Goal: Task Accomplishment & Management: Manage account settings

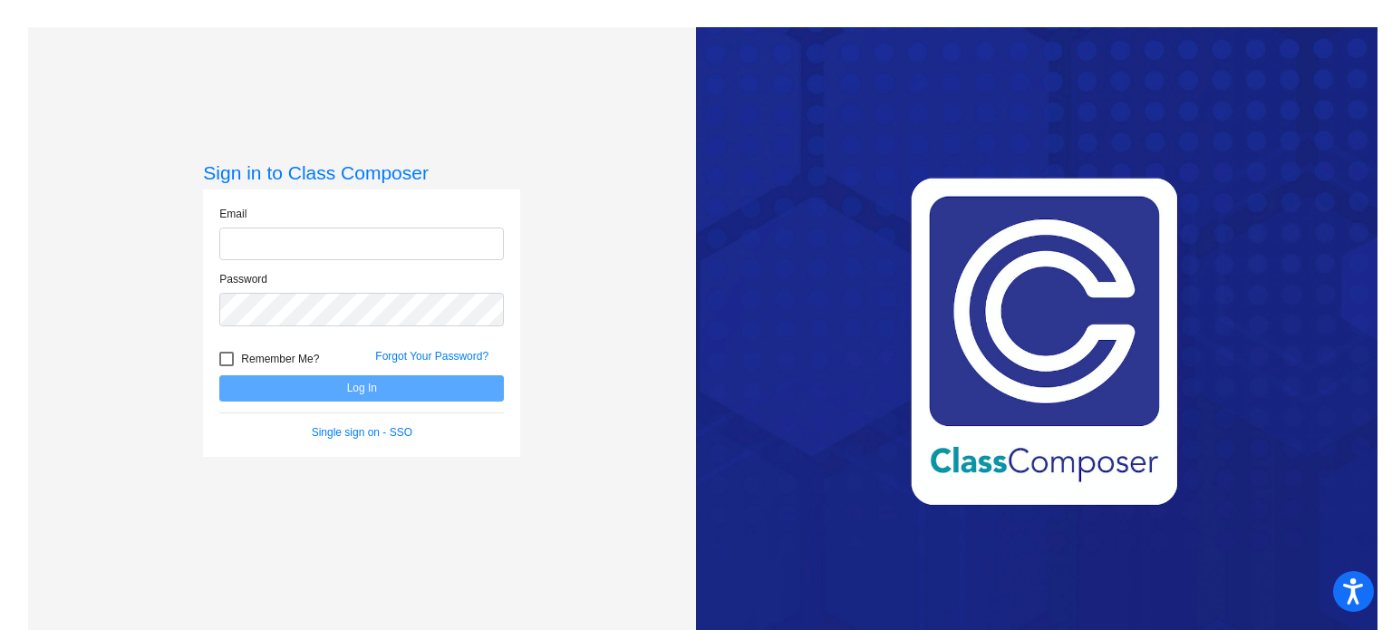
type input "[EMAIL_ADDRESS][DOMAIN_NAME]"
click at [316, 377] on button "Log In" at bounding box center [361, 388] width 284 height 26
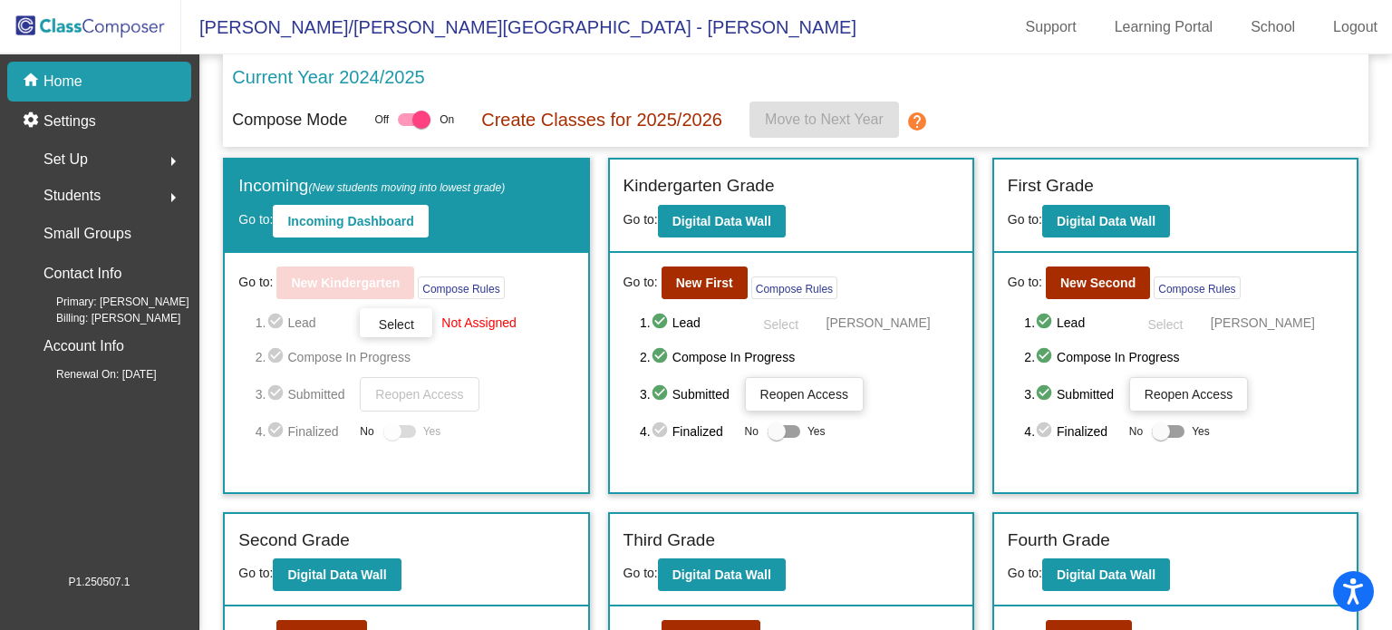
scroll to position [181, 0]
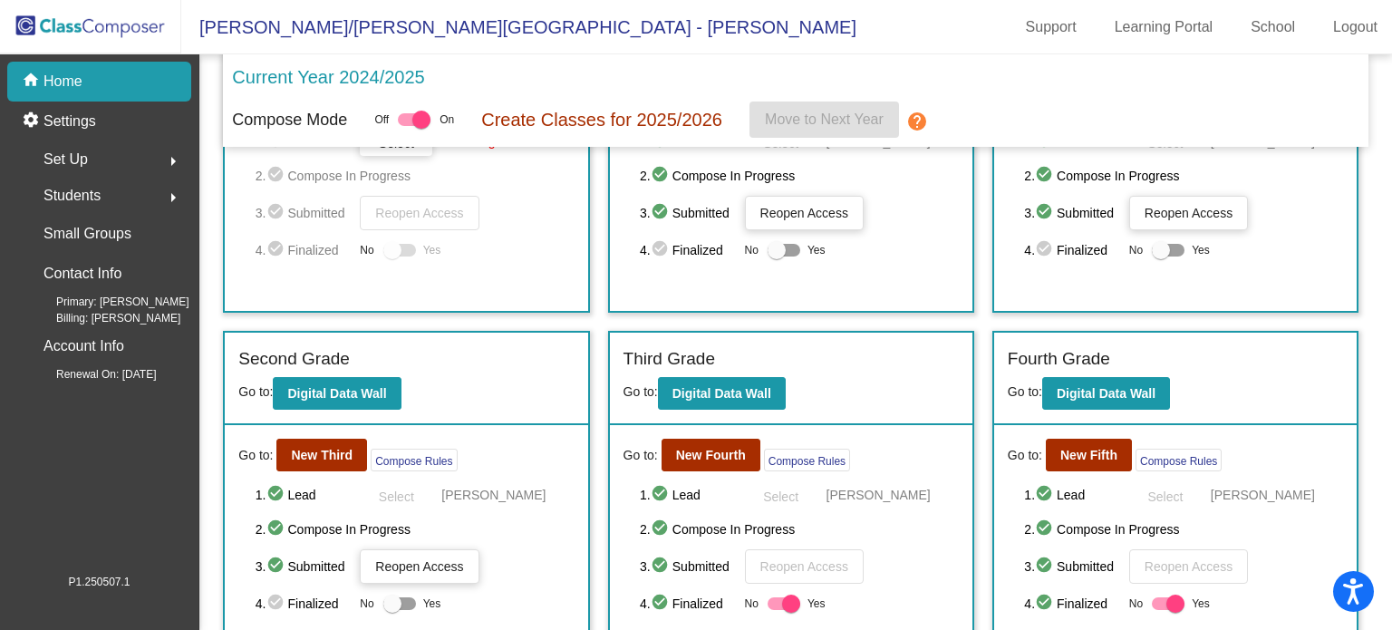
click at [795, 598] on div at bounding box center [791, 603] width 18 height 18
click at [776, 610] on input "Yes" at bounding box center [776, 610] width 1 height 1
checkbox input "false"
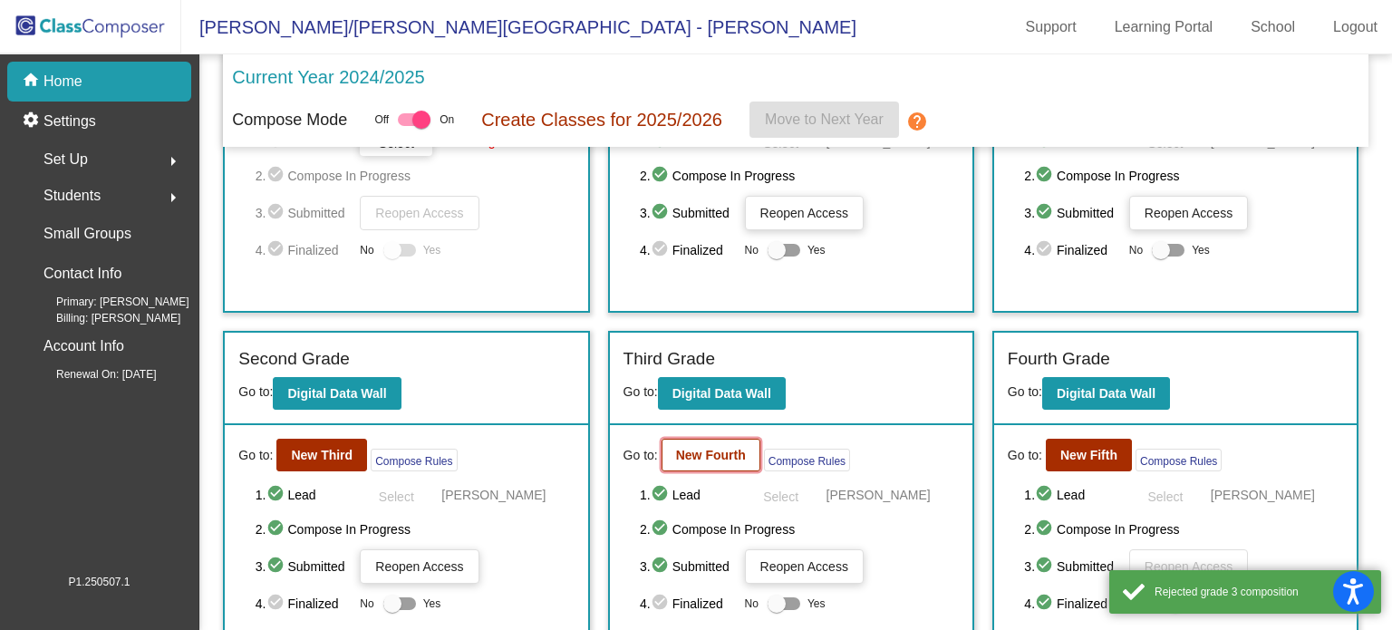
click at [710, 448] on b "New Fourth" at bounding box center [711, 455] width 70 height 14
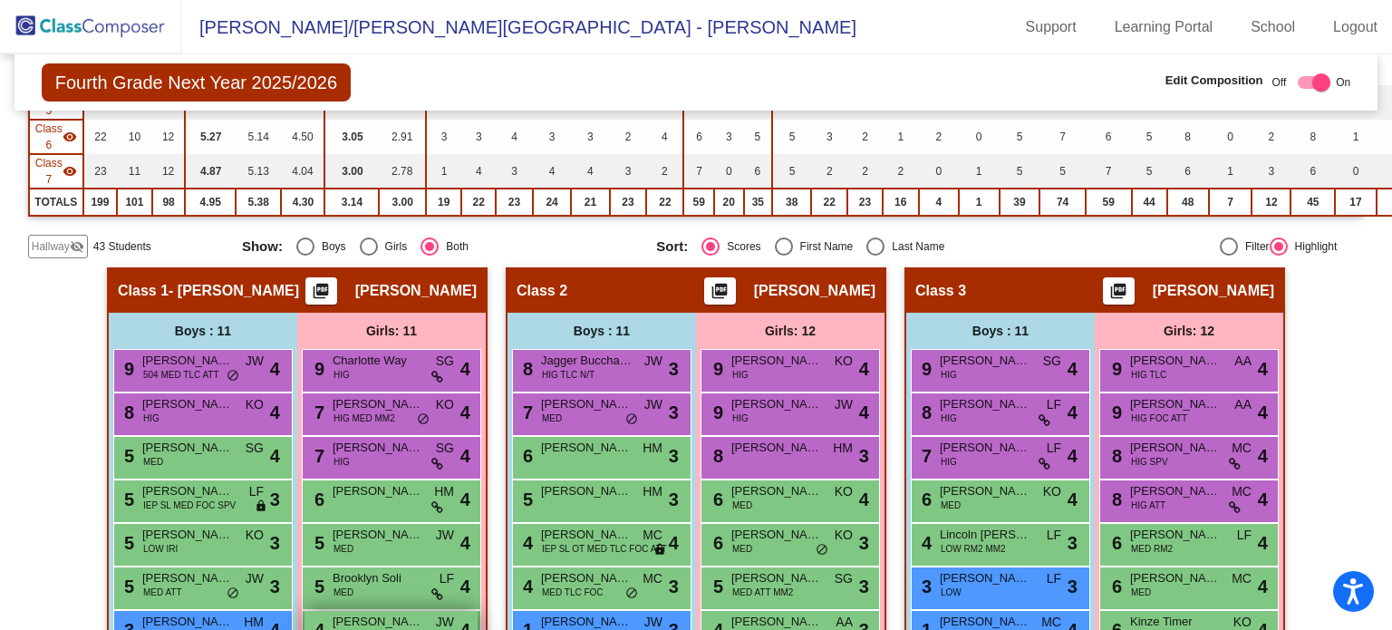
scroll to position [272, 0]
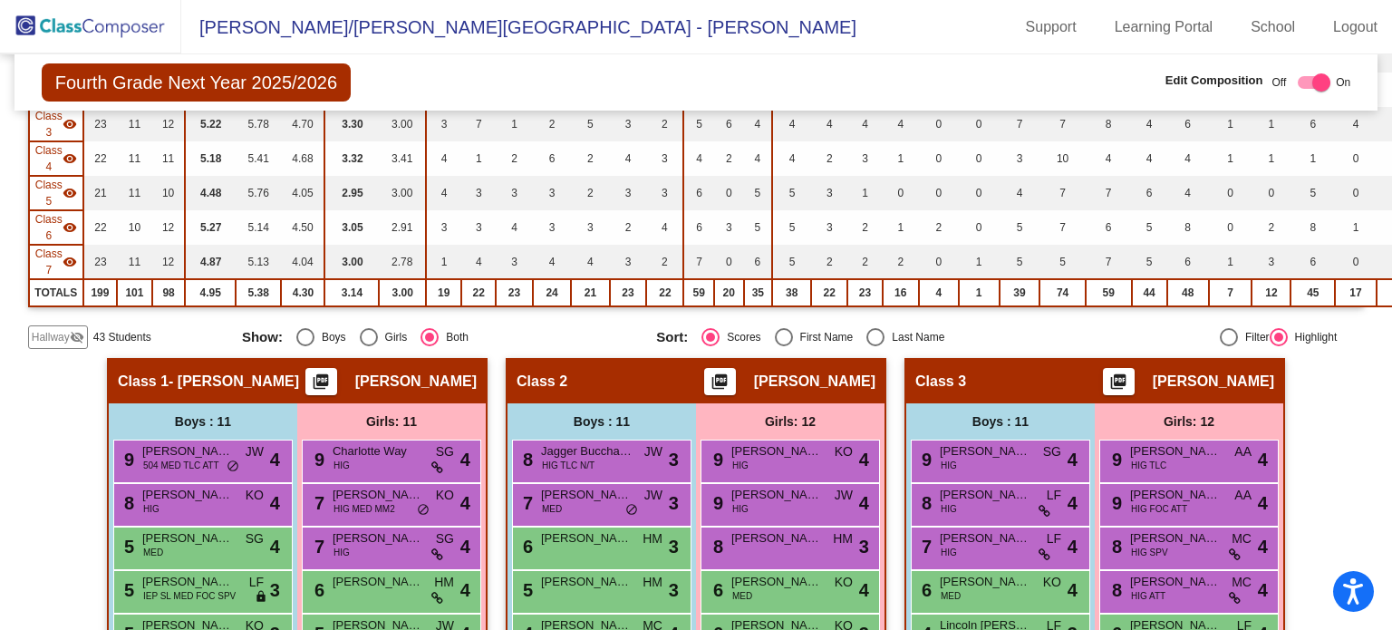
click at [76, 332] on mat-icon "visibility_off" at bounding box center [77, 337] width 14 height 14
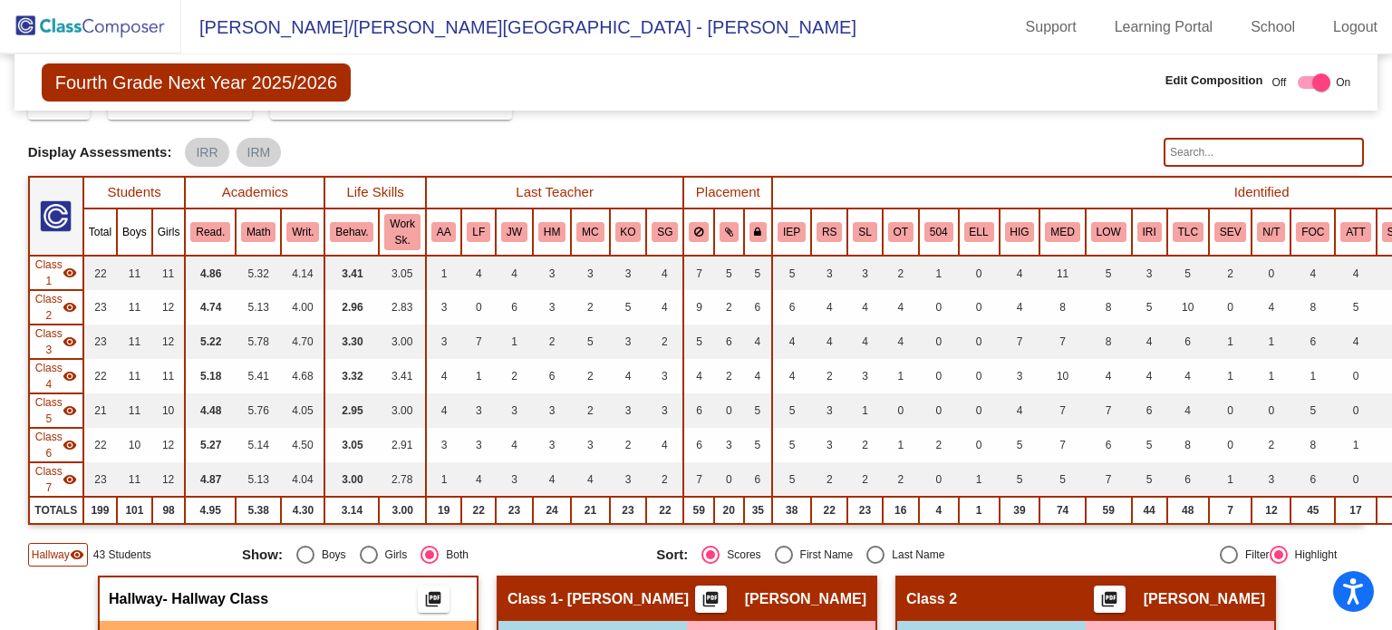
scroll to position [0, 0]
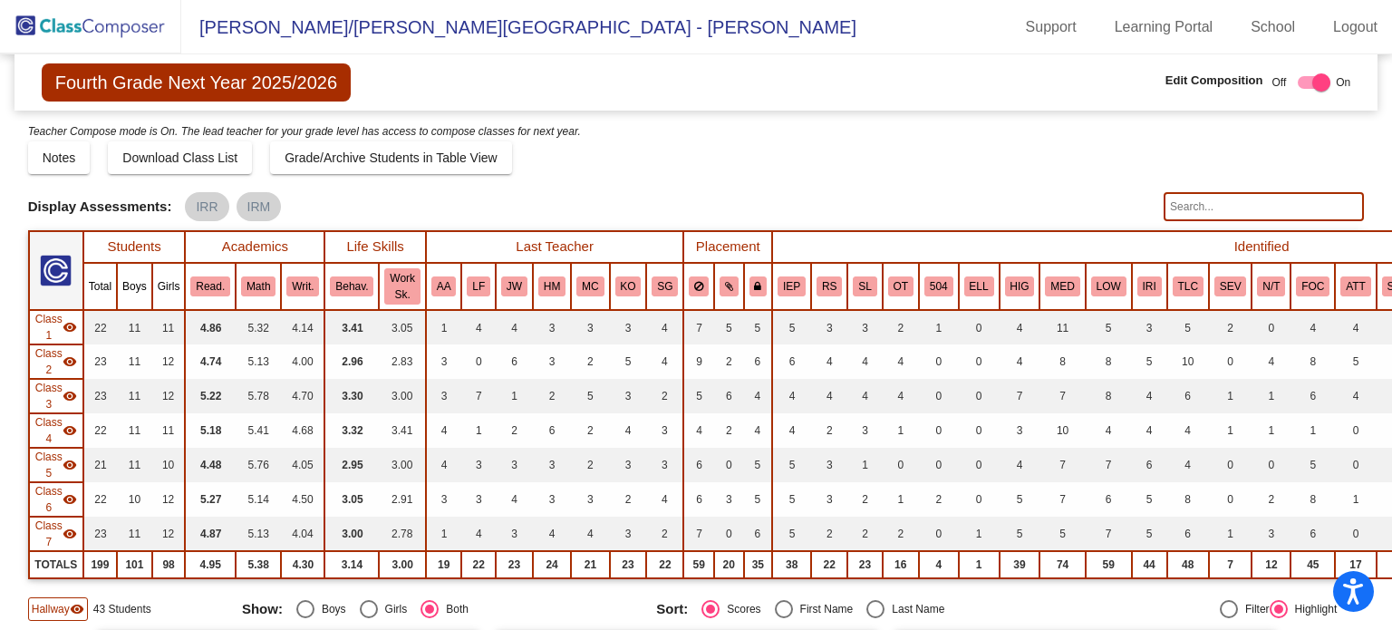
click at [89, 28] on img at bounding box center [90, 26] width 181 height 53
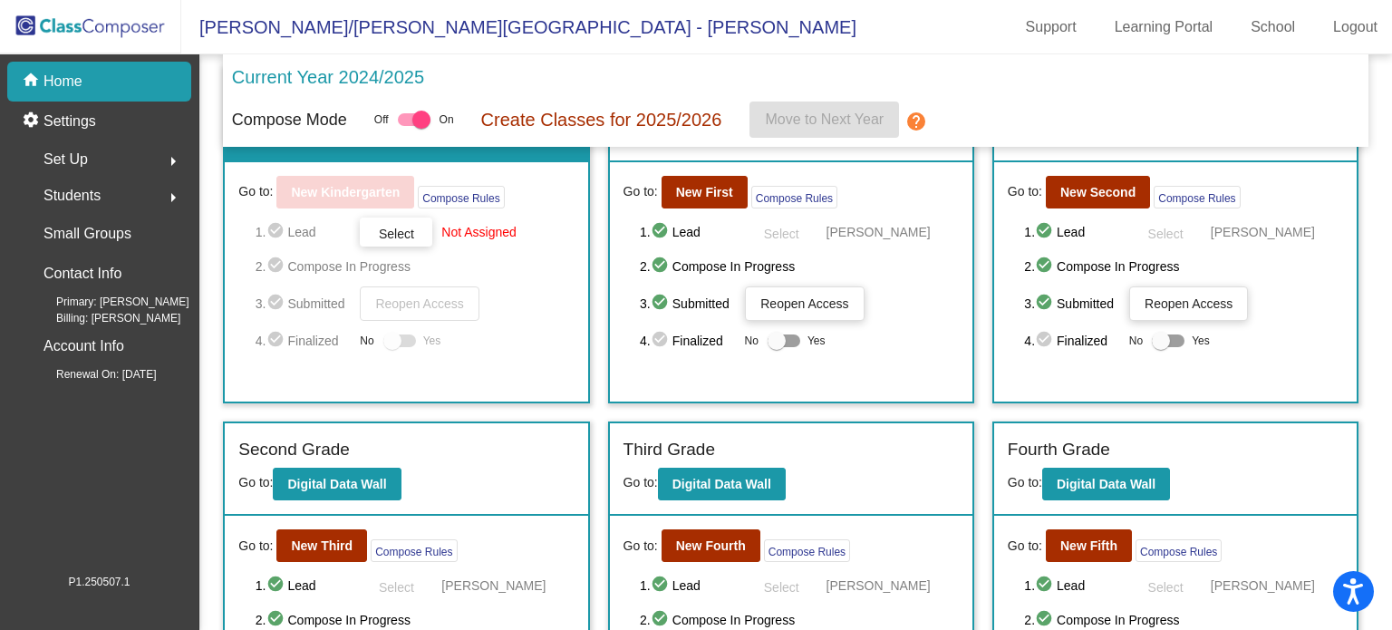
scroll to position [272, 0]
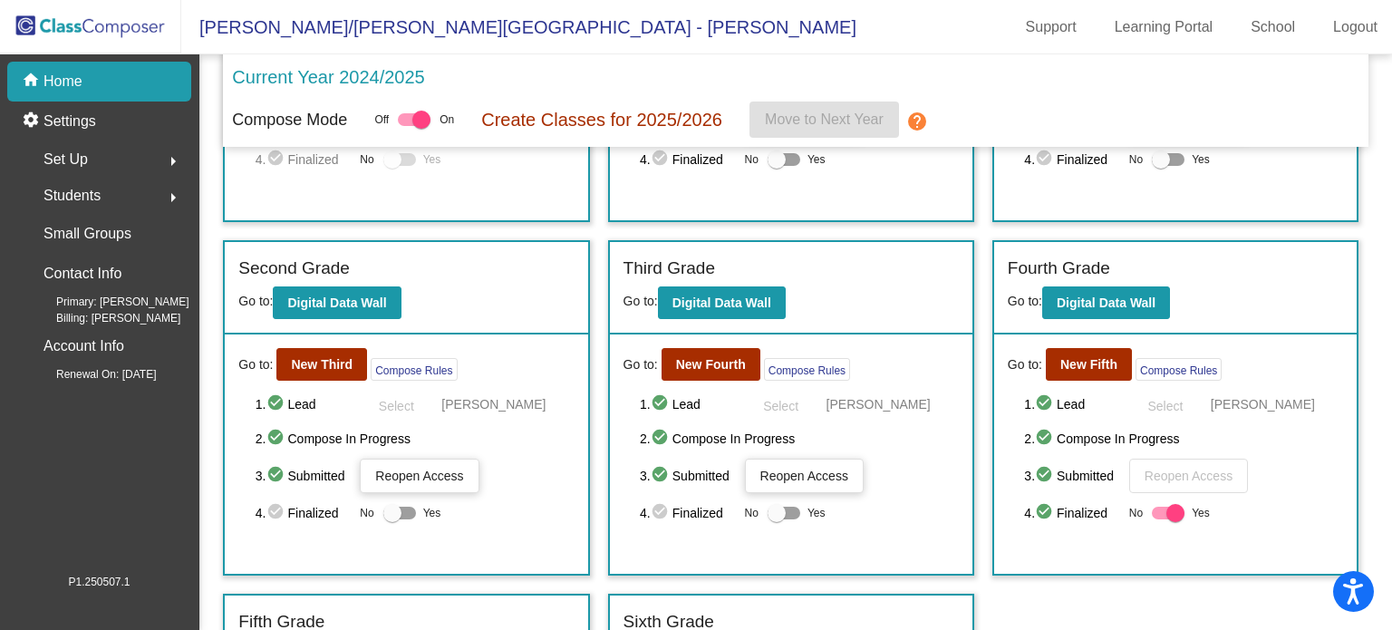
click at [772, 506] on div at bounding box center [776, 513] width 18 height 18
click at [776, 519] on input "Yes" at bounding box center [776, 519] width 1 height 1
checkbox input "true"
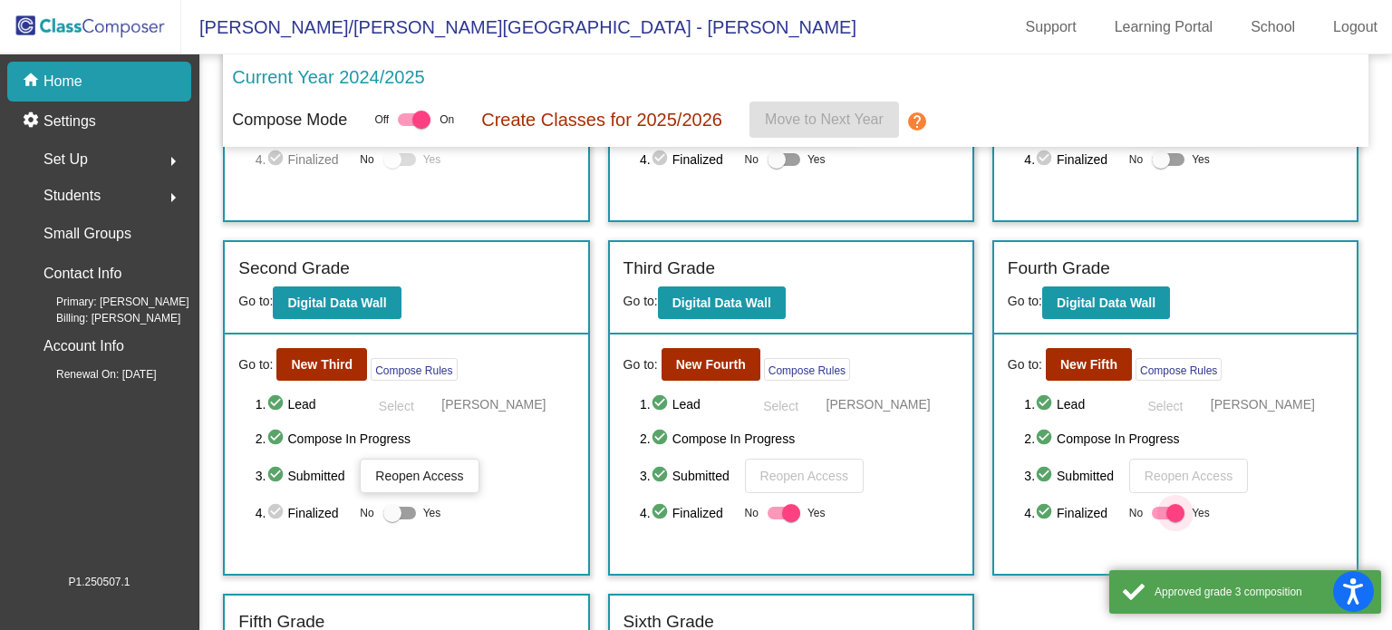
click at [1172, 509] on div at bounding box center [1175, 513] width 18 height 18
click at [1161, 519] on input "Yes" at bounding box center [1160, 519] width 1 height 1
checkbox input "false"
click at [1086, 362] on b "New Fifth" at bounding box center [1088, 364] width 57 height 14
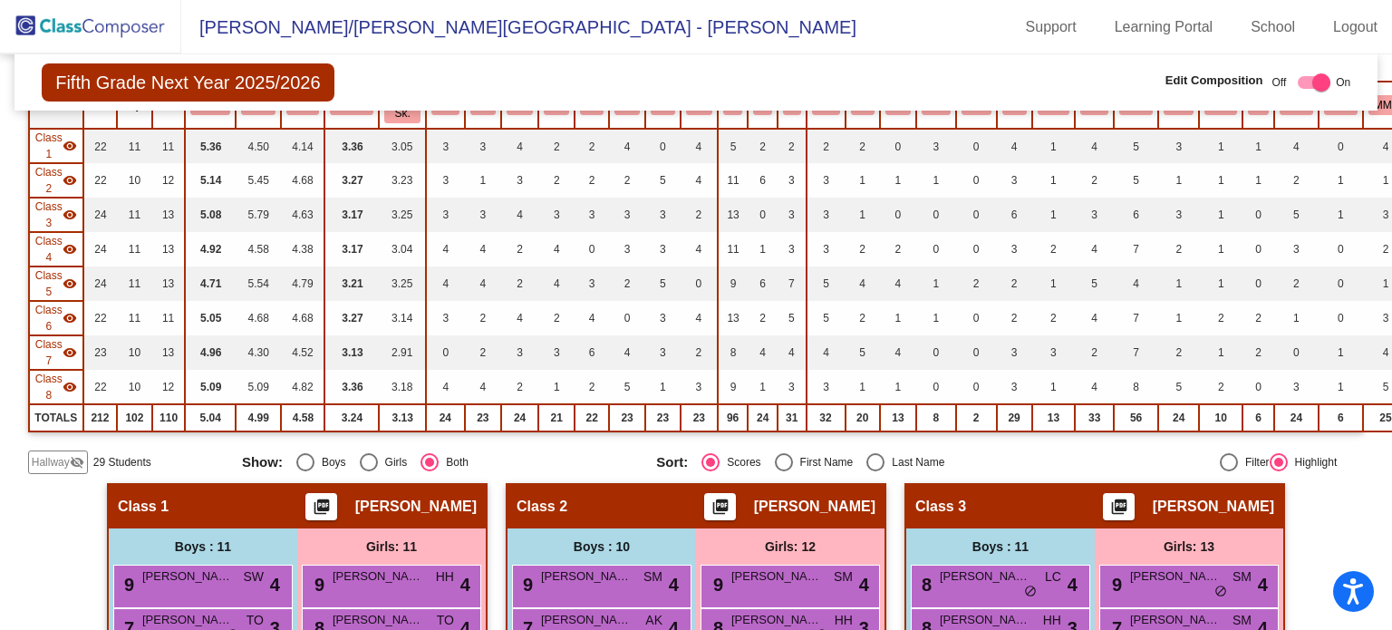
scroll to position [362, 0]
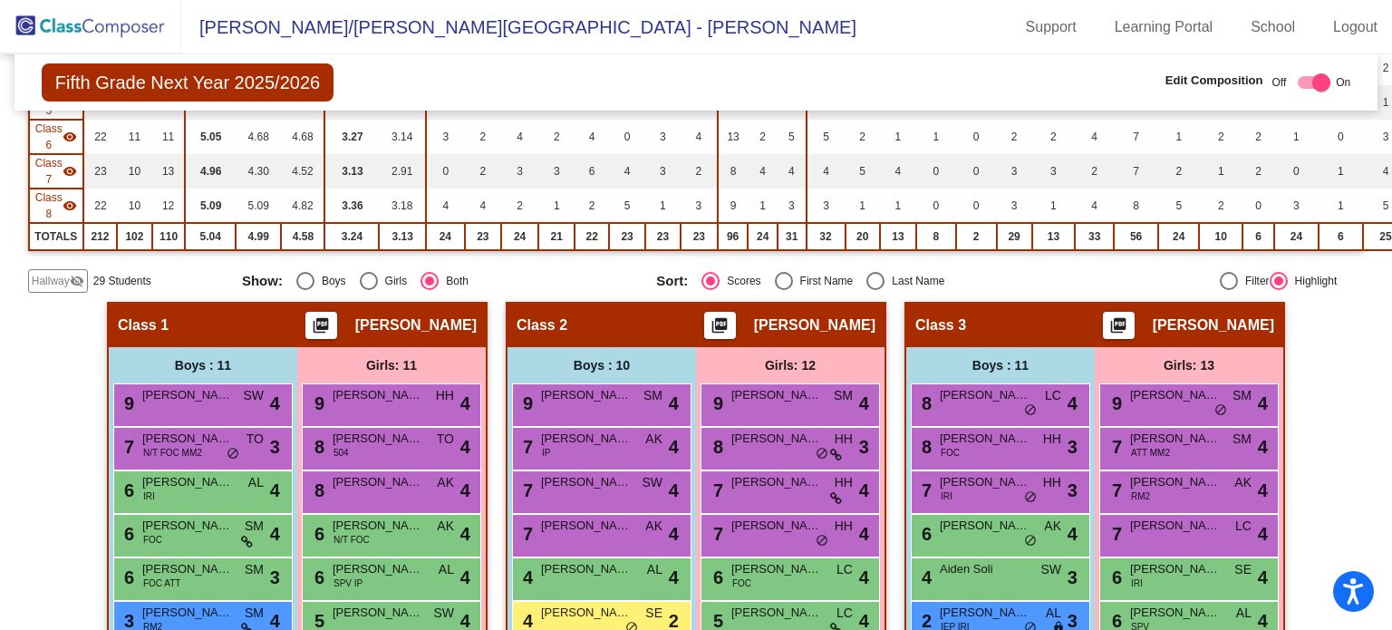
click at [111, 279] on span "29 Students" at bounding box center [122, 281] width 58 height 16
click at [80, 277] on mat-icon "visibility_off" at bounding box center [77, 281] width 14 height 14
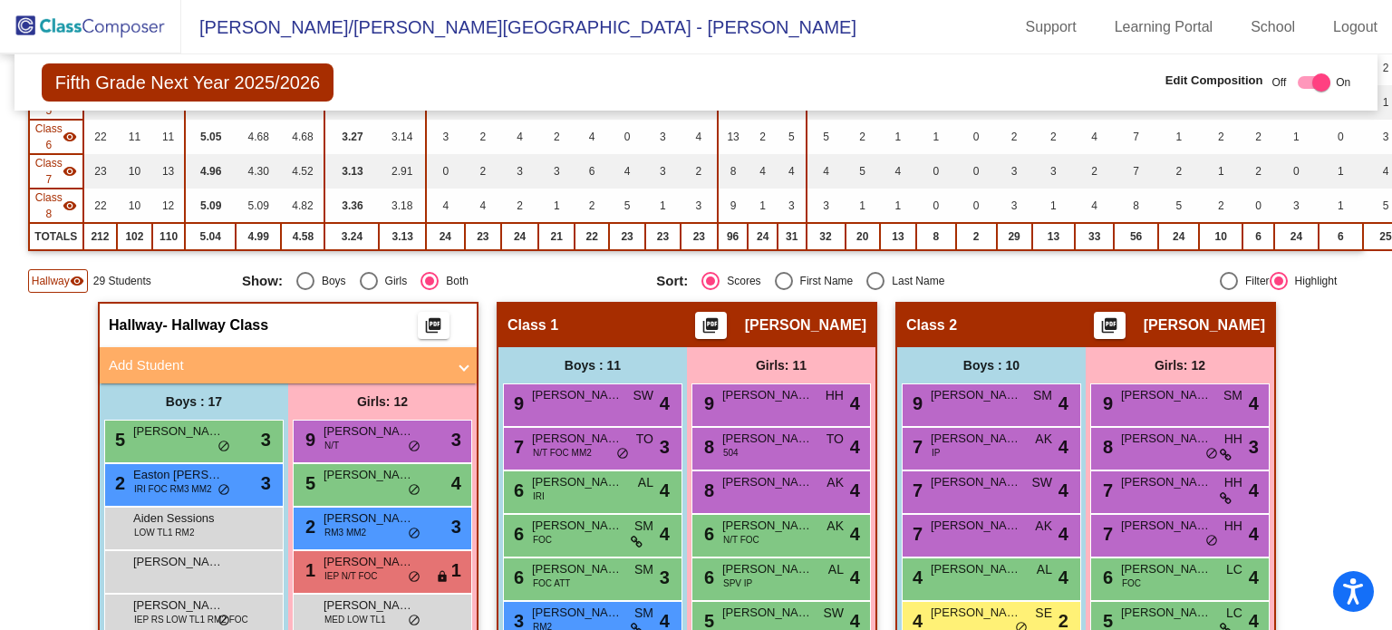
click at [61, 273] on span "Hallway" at bounding box center [51, 281] width 38 height 16
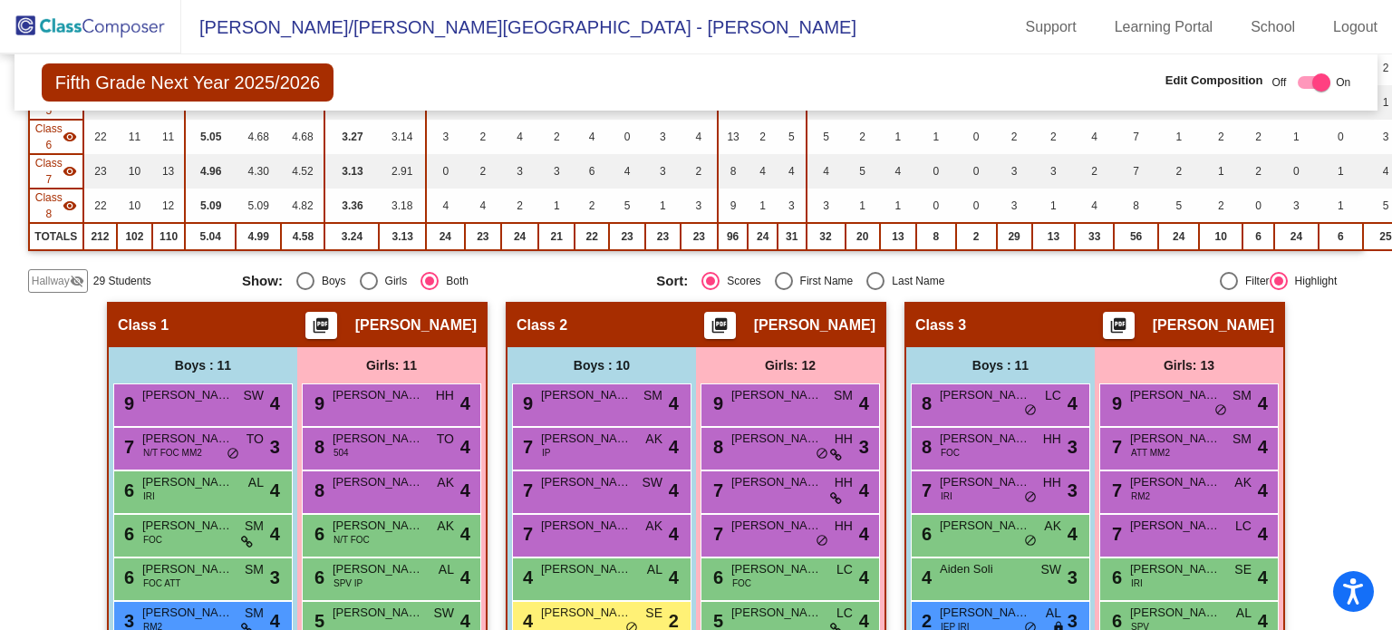
click at [146, 27] on img at bounding box center [90, 26] width 181 height 53
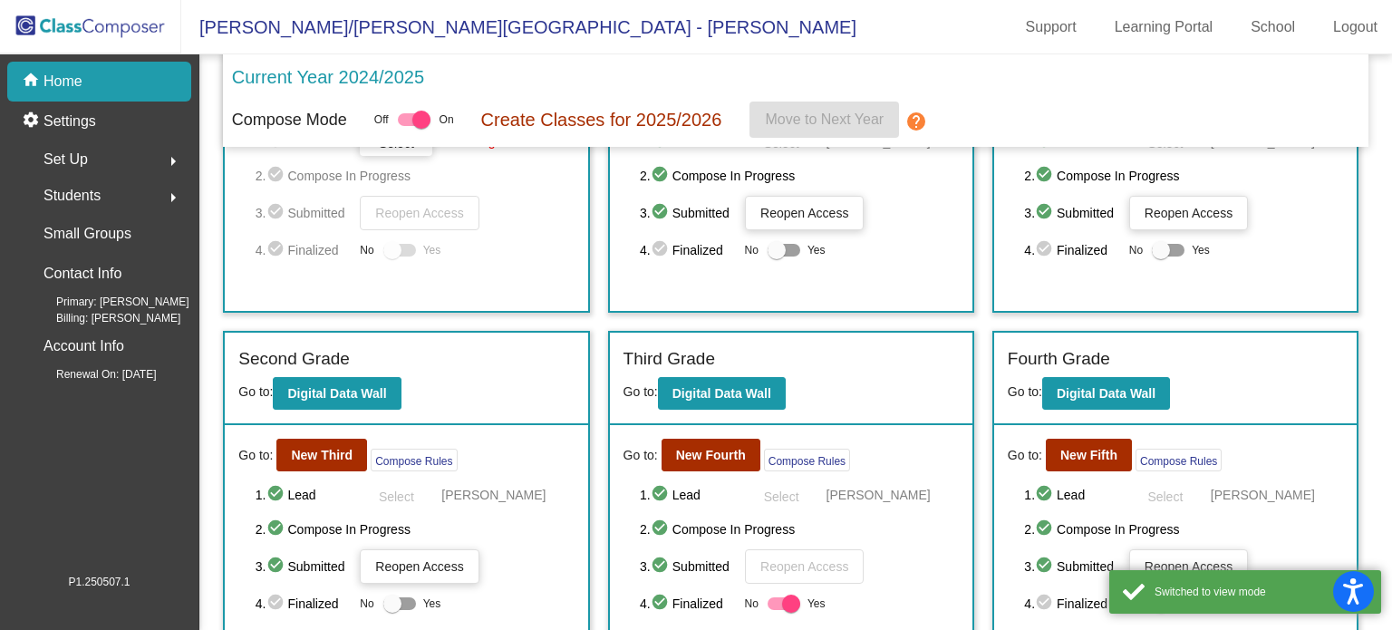
scroll to position [272, 0]
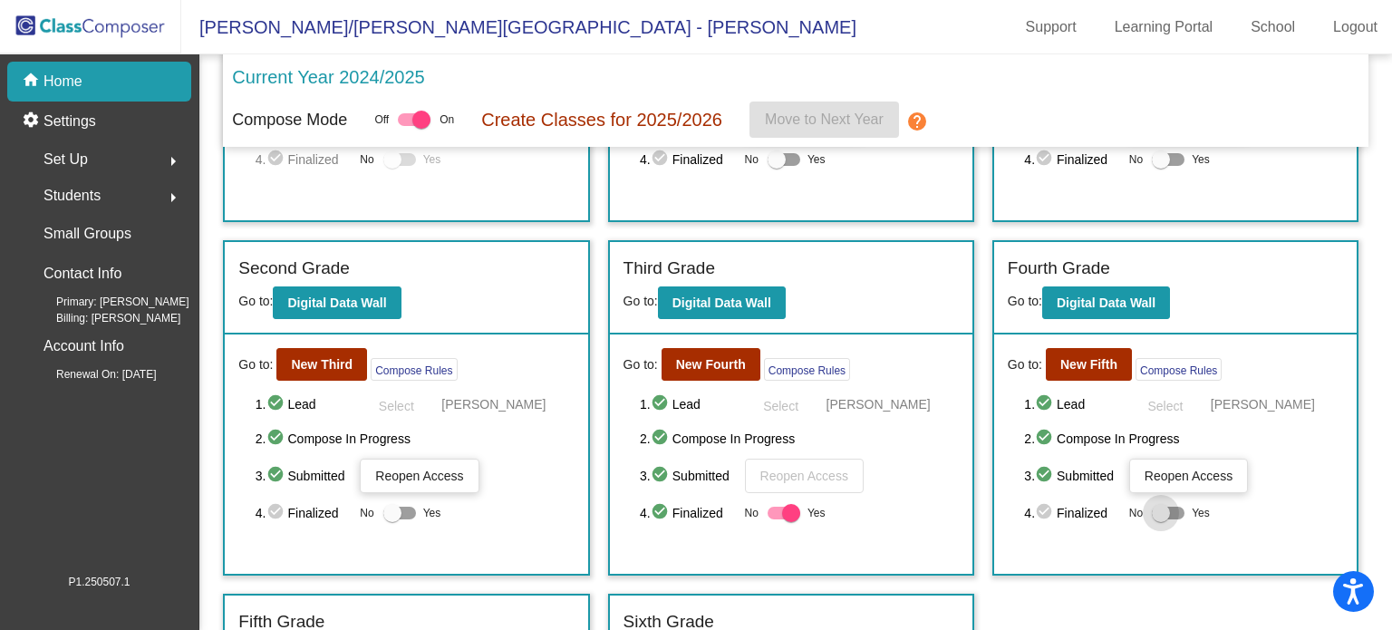
click at [1156, 506] on div at bounding box center [1161, 513] width 18 height 18
click at [1160, 519] on input "Yes" at bounding box center [1160, 519] width 1 height 1
checkbox input "true"
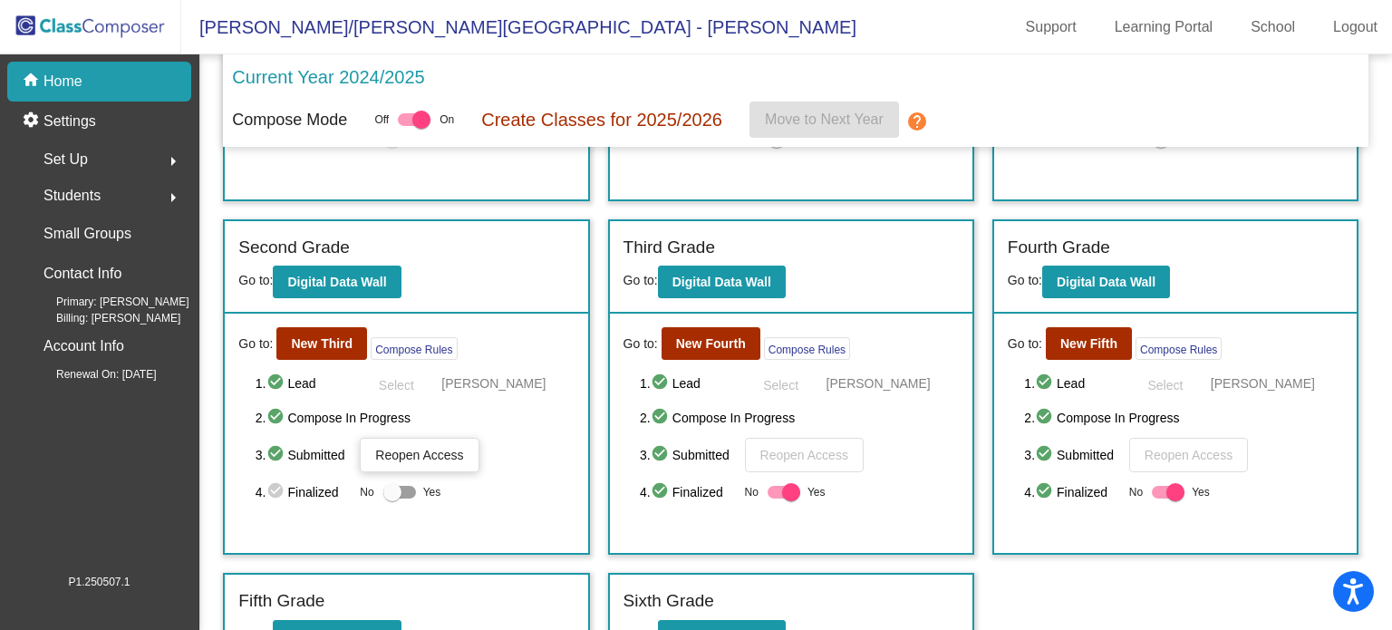
scroll to position [202, 0]
